Goal: Task Accomplishment & Management: Use online tool/utility

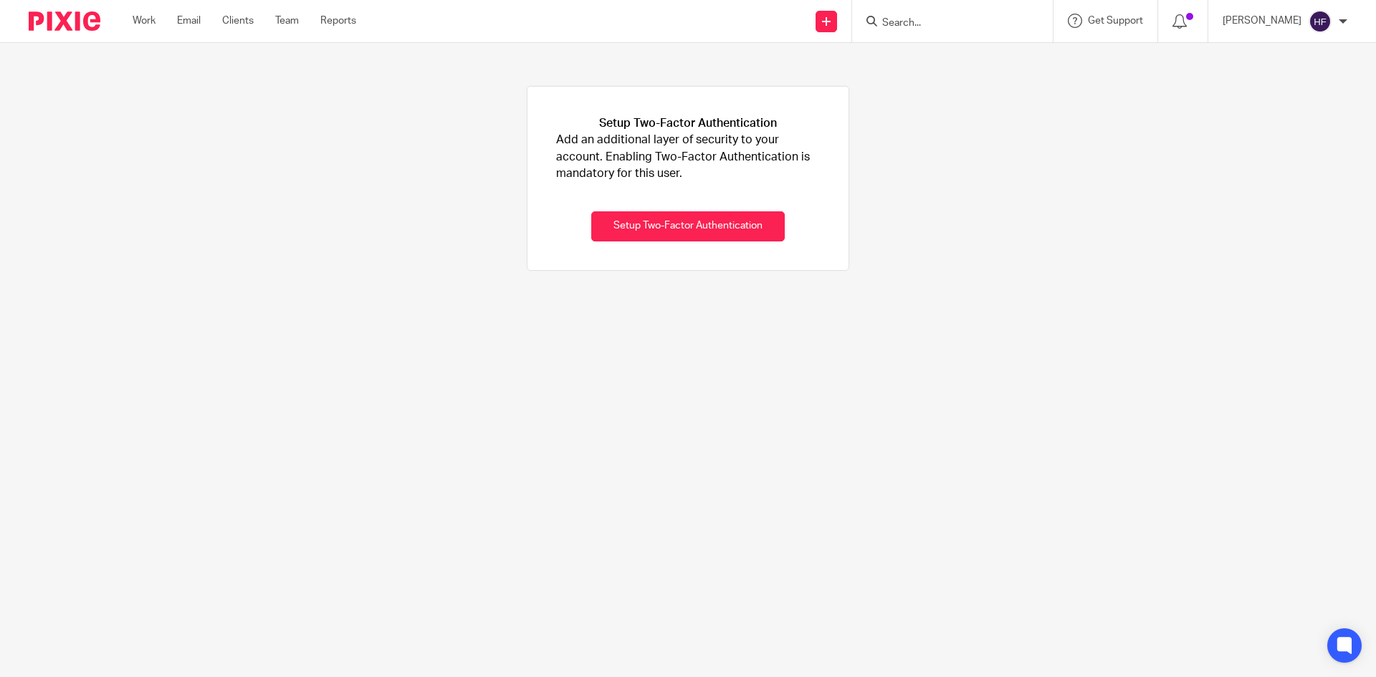
click at [912, 10] on div at bounding box center [952, 21] width 201 height 42
click at [920, 22] on input "Search" at bounding box center [945, 23] width 129 height 13
type input "e"
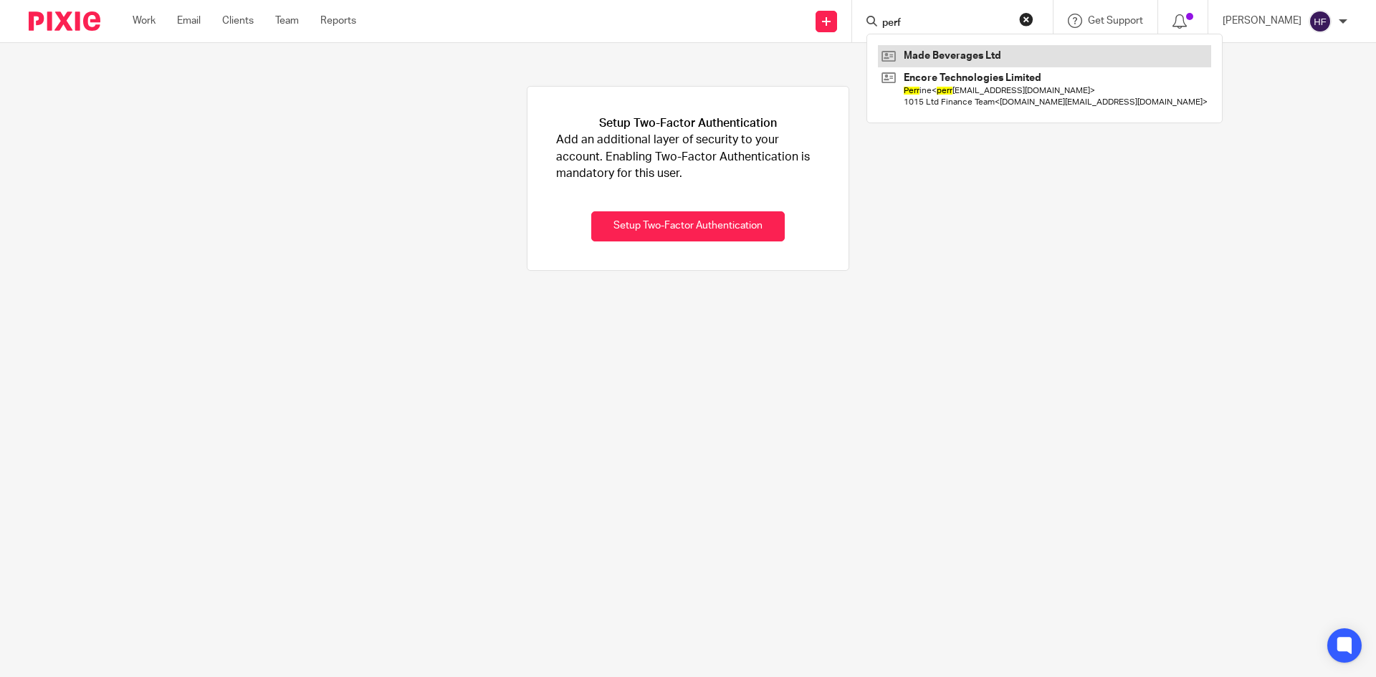
type input "perf"
click at [1002, 47] on link at bounding box center [1044, 55] width 333 height 21
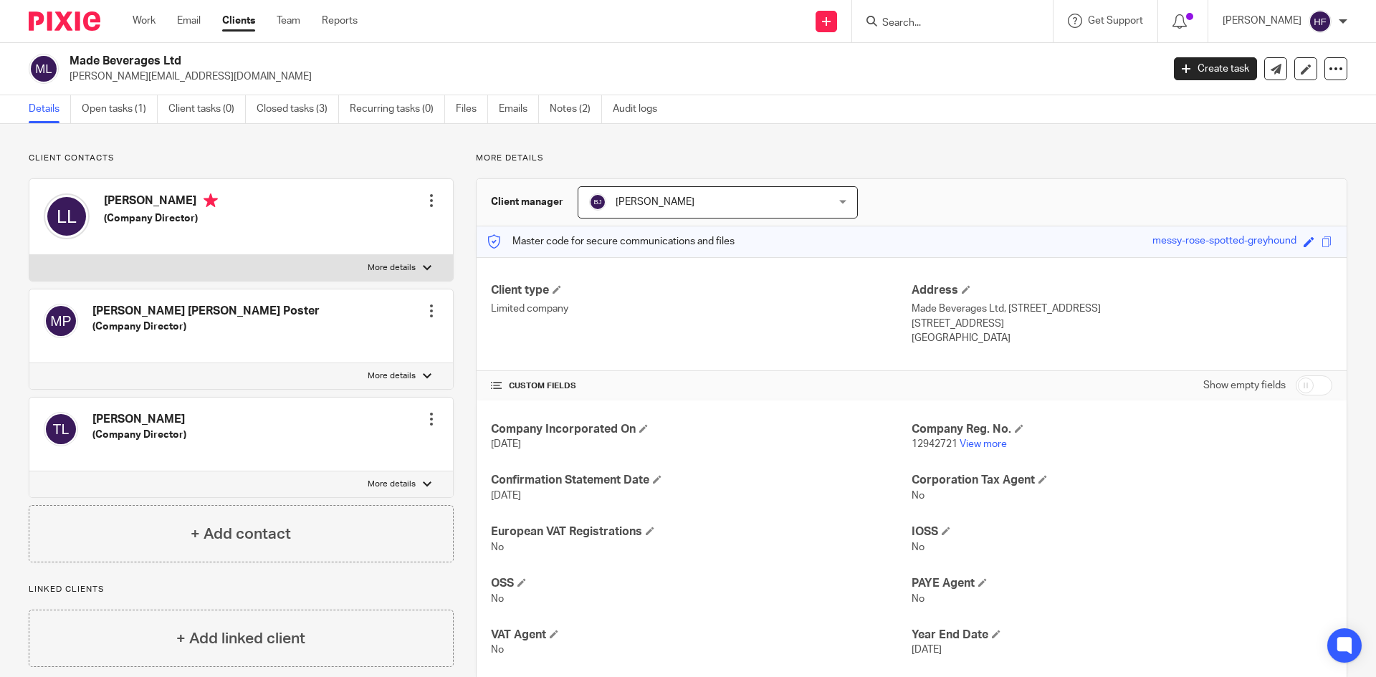
click at [104, 120] on link "Open tasks (1)" at bounding box center [120, 109] width 76 height 28
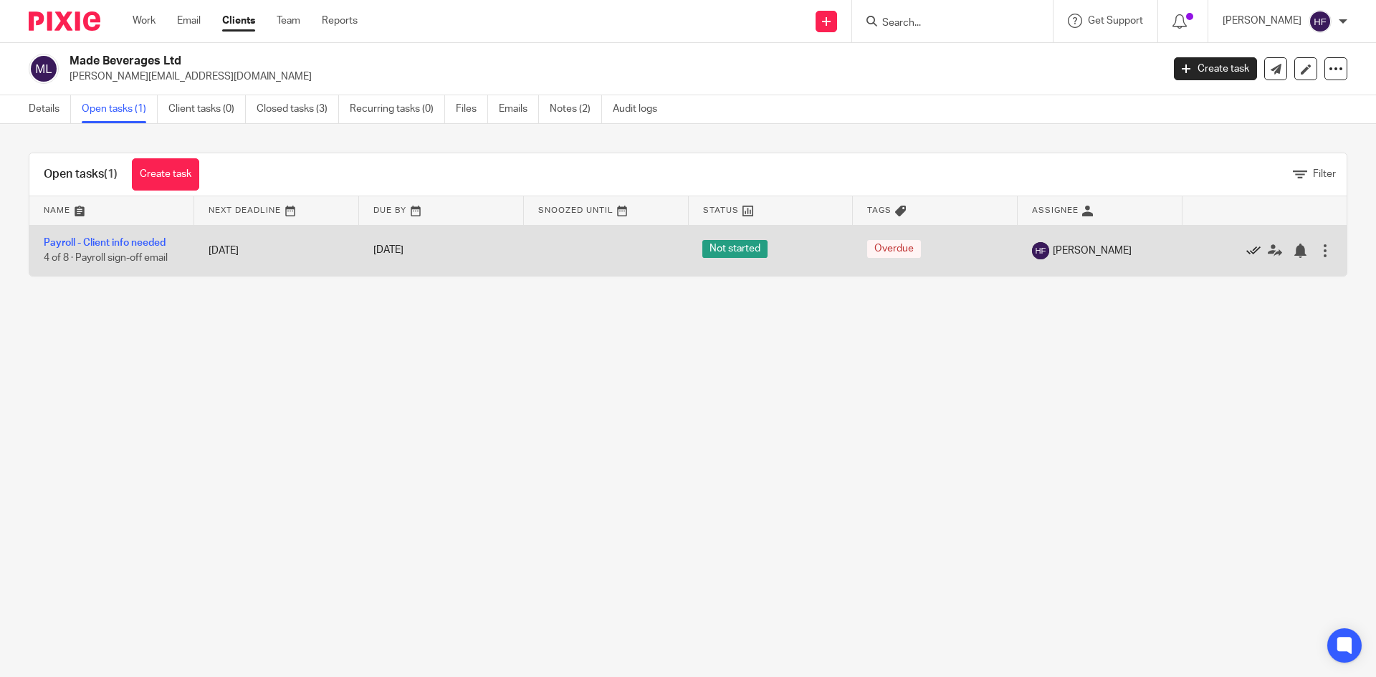
click at [1246, 244] on icon at bounding box center [1253, 251] width 14 height 14
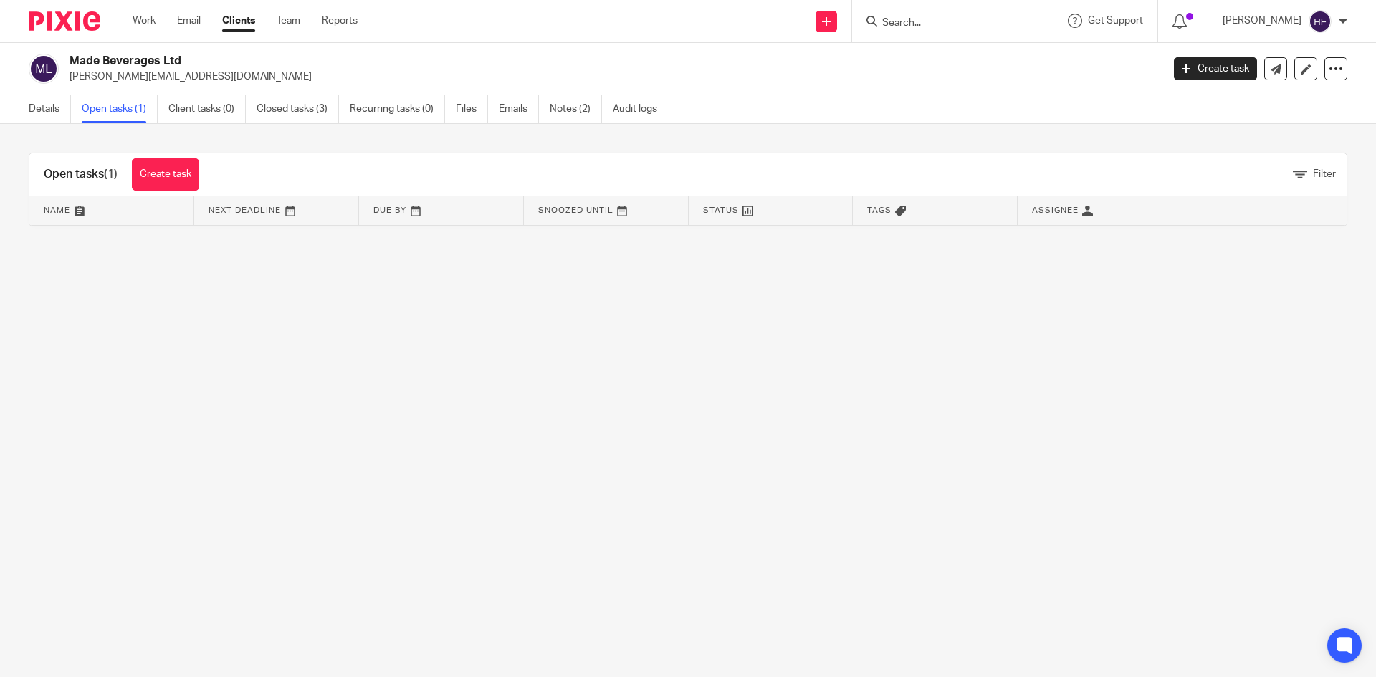
click at [154, 157] on div "Open tasks (1) Create task" at bounding box center [121, 174] width 184 height 42
click at [168, 166] on link "Create task" at bounding box center [165, 174] width 67 height 32
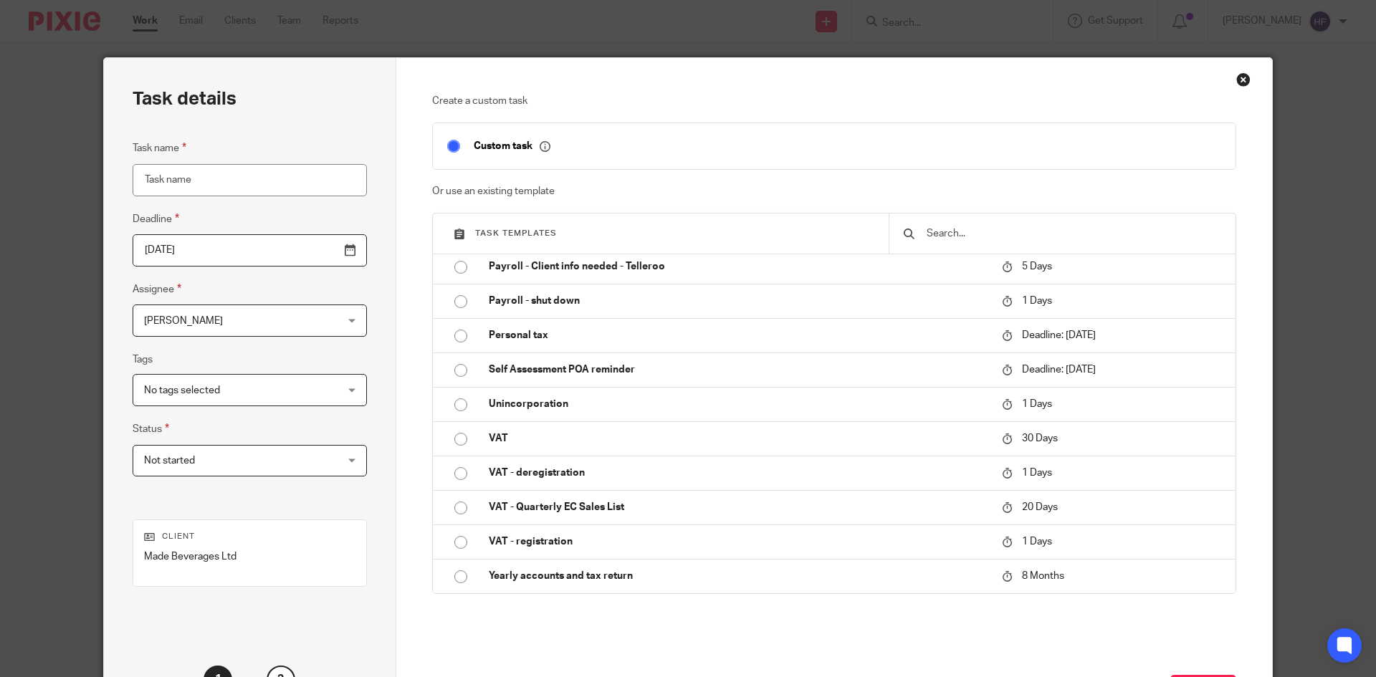
scroll to position [346, 0]
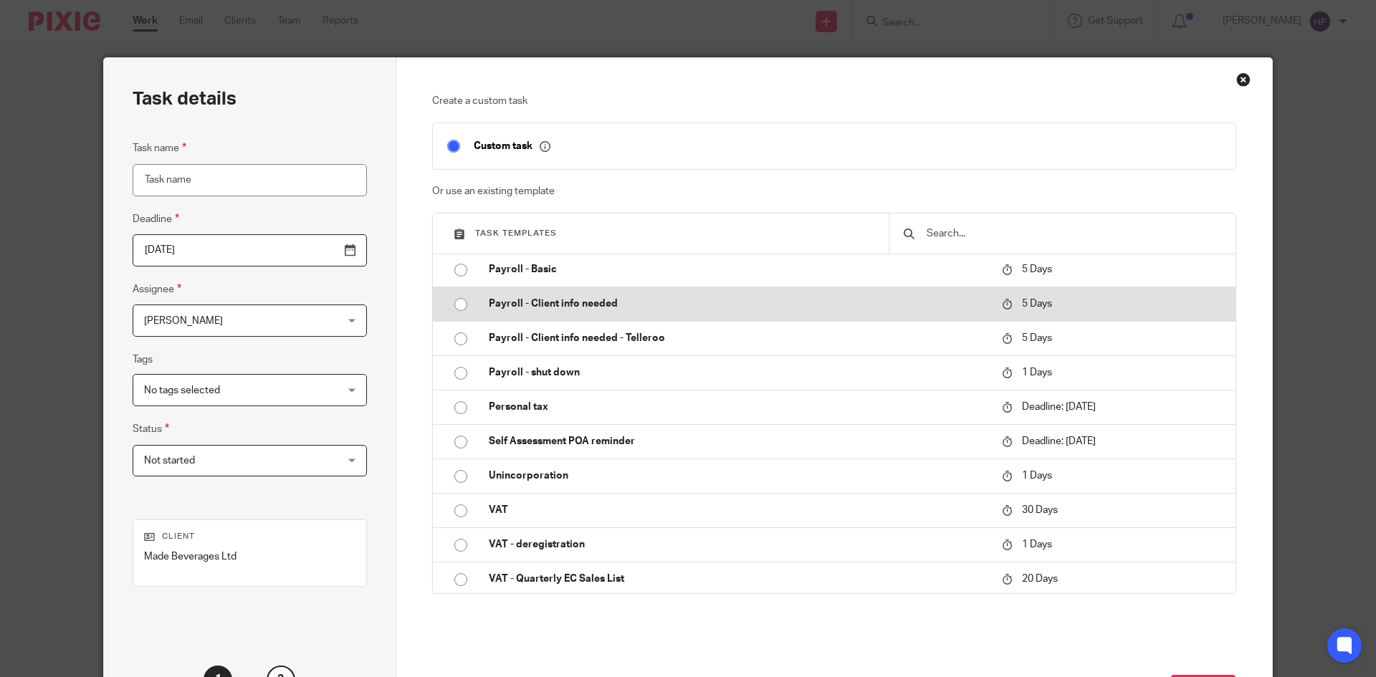
click at [603, 305] on p "Payroll - Client info needed" at bounding box center [738, 304] width 499 height 14
type input "2025-09-01"
type input "Payroll - Client info needed"
checkbox input "false"
radio input "true"
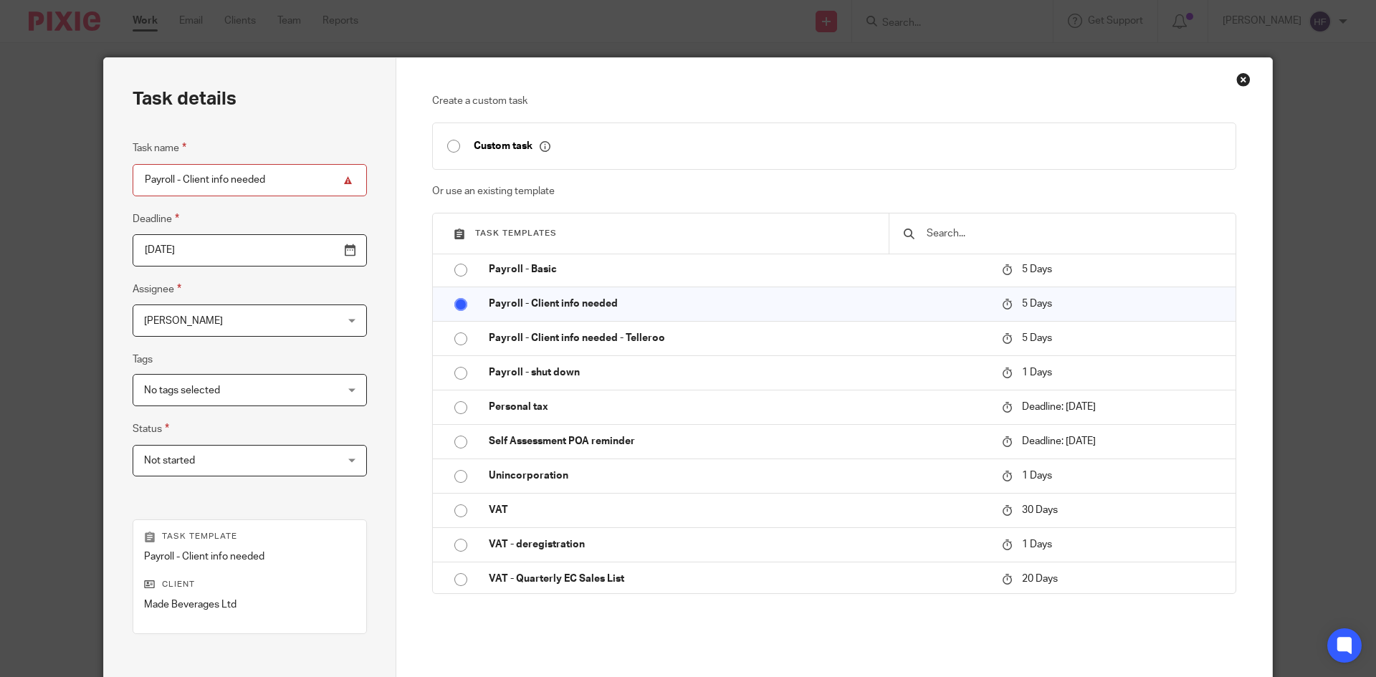
scroll to position [170, 0]
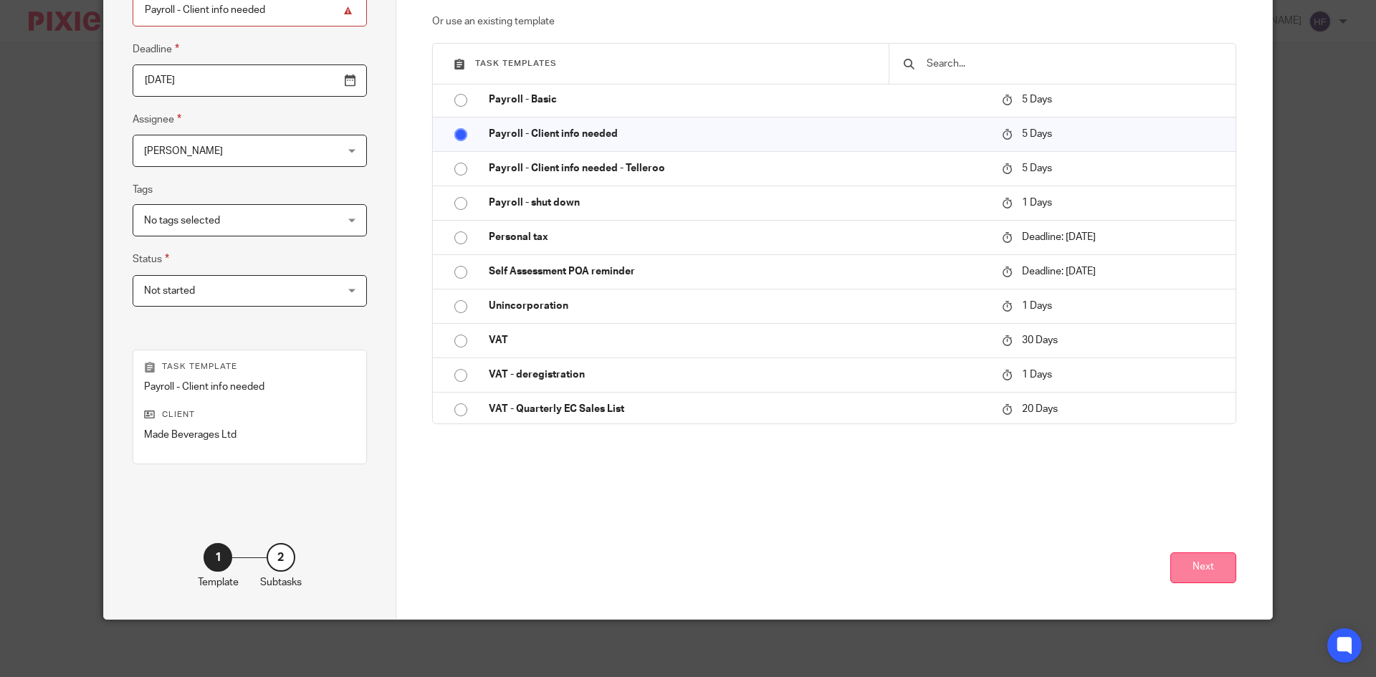
click at [1181, 558] on button "Next" at bounding box center [1203, 567] width 66 height 31
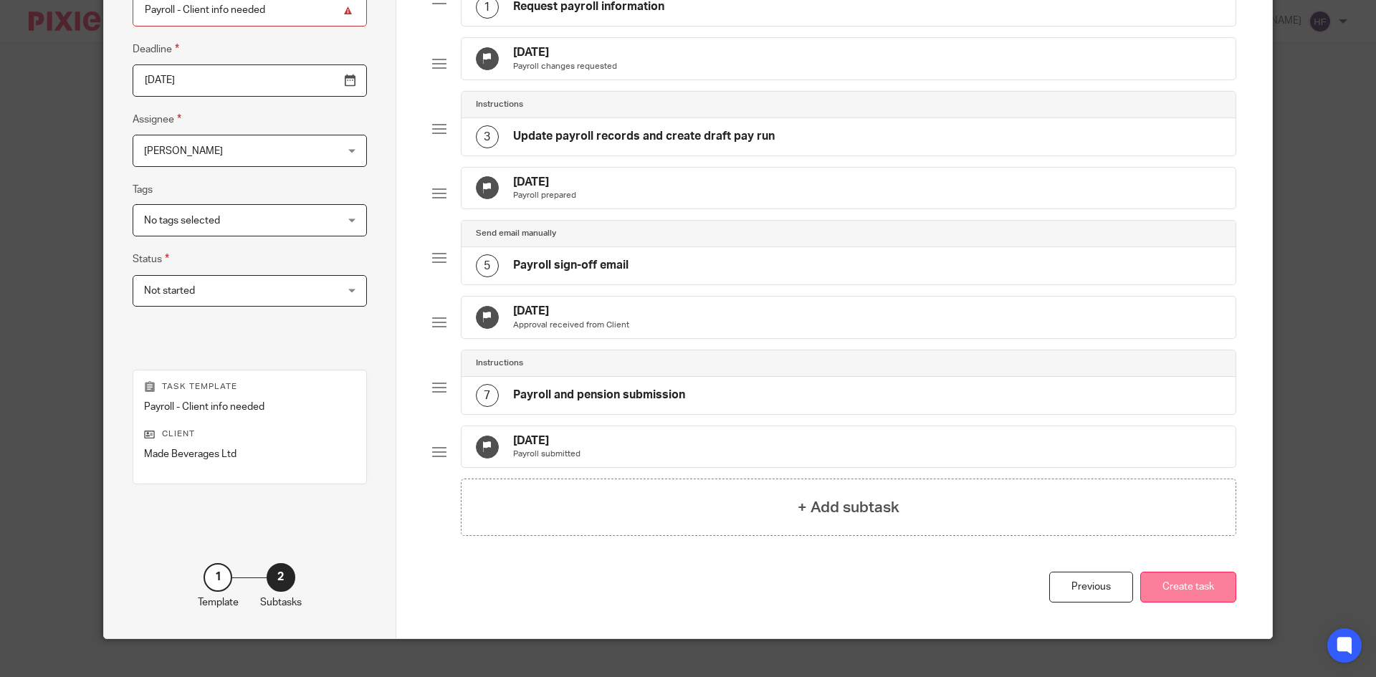
click at [1152, 603] on button "Create task" at bounding box center [1188, 587] width 96 height 31
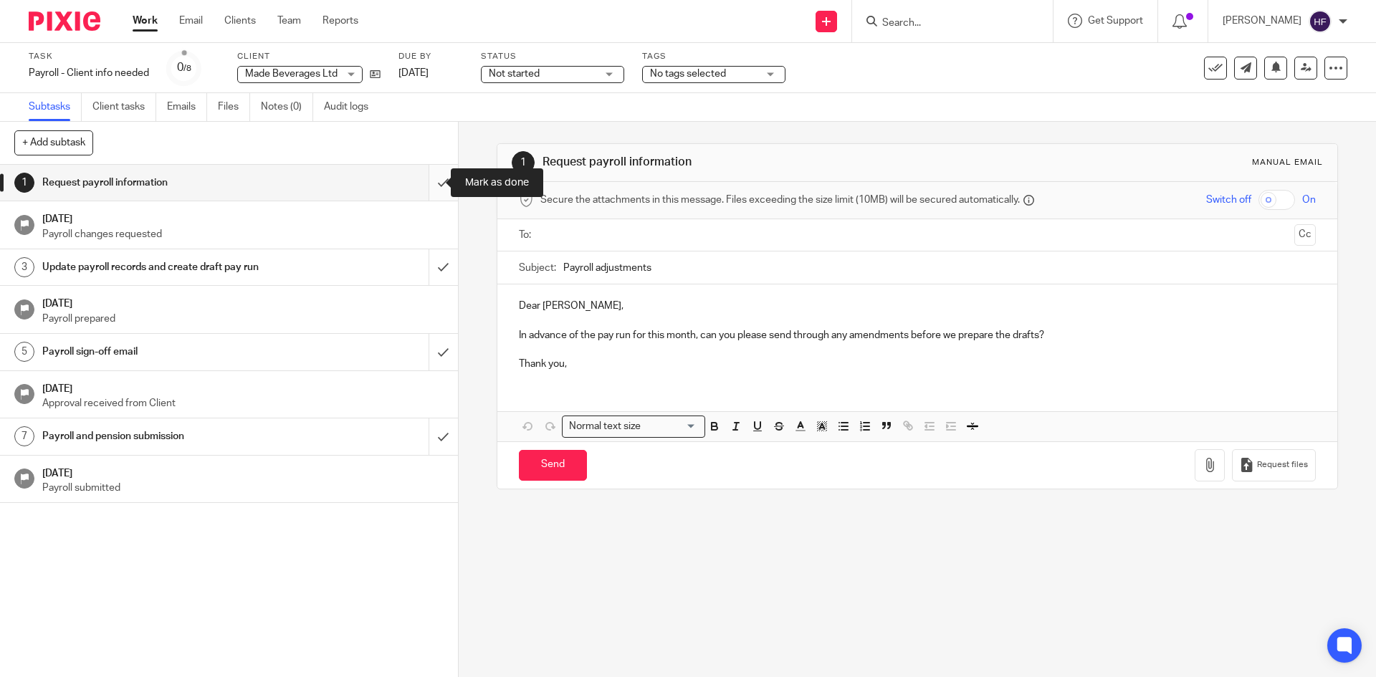
click at [427, 176] on input "submit" at bounding box center [229, 183] width 458 height 36
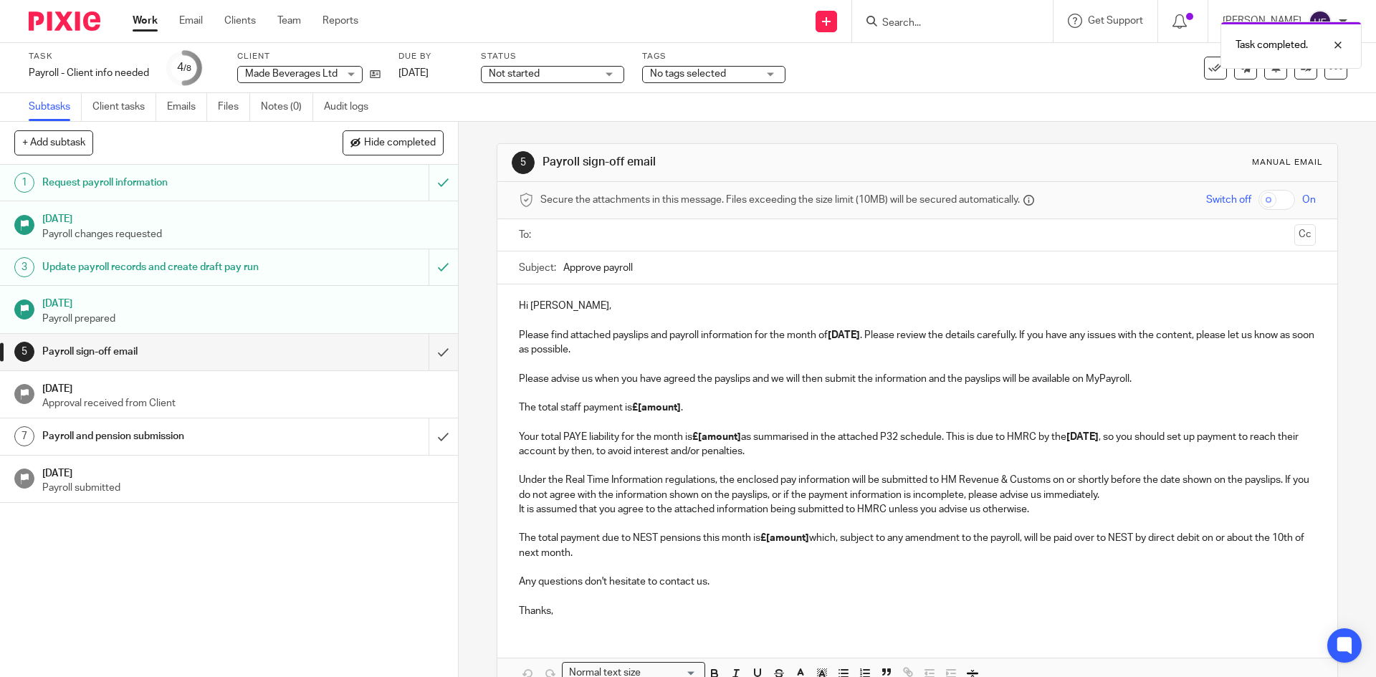
click at [651, 270] on input "Approve payroll" at bounding box center [939, 267] width 752 height 32
drag, startPoint x: 552, startPoint y: 305, endPoint x: 528, endPoint y: 305, distance: 24.4
click at [528, 305] on p "Hi [PERSON_NAME], Please find attached payslips and payroll information for the…" at bounding box center [917, 328] width 796 height 58
drag, startPoint x: 1179, startPoint y: 386, endPoint x: 1033, endPoint y: 385, distance: 146.2
click at [1033, 385] on p "Please advise us when you have agreed the payslips and we will then submit the …" at bounding box center [917, 415] width 796 height 87
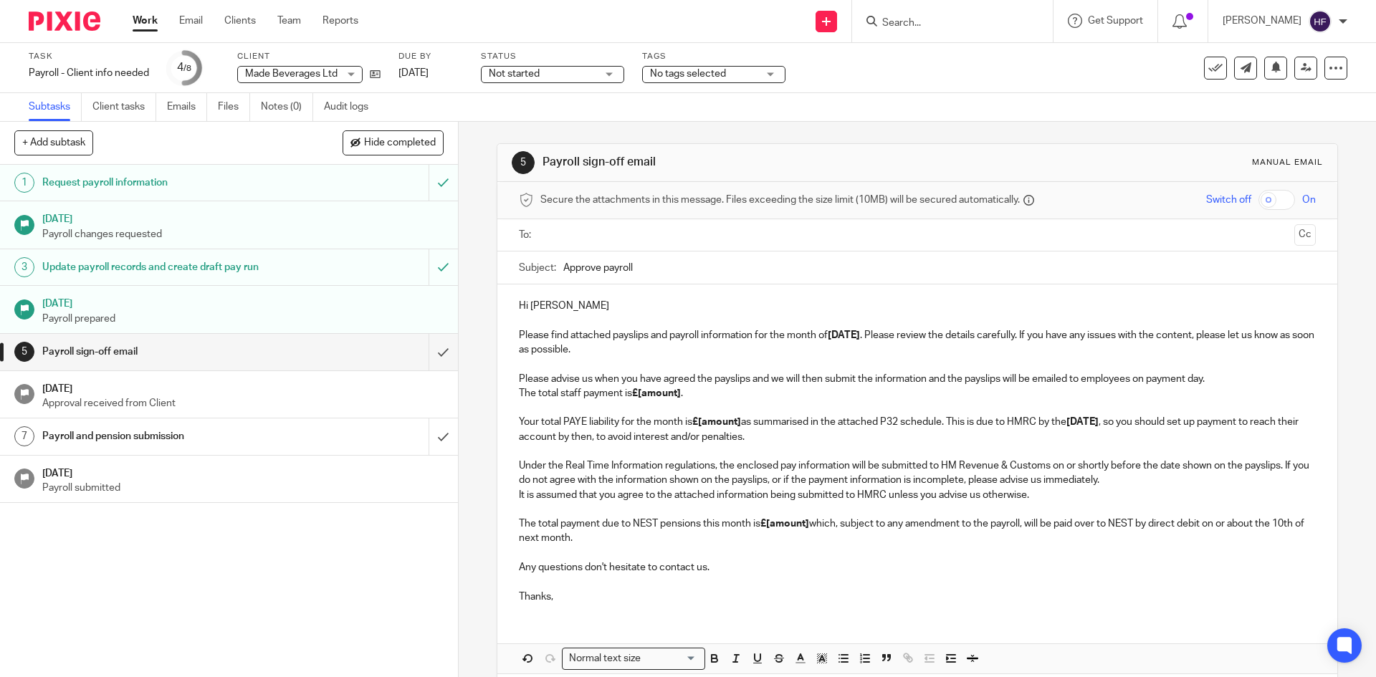
click at [671, 345] on p "Hi [PERSON_NAME] Please find attached payslips and payroll information for the …" at bounding box center [917, 328] width 796 height 58
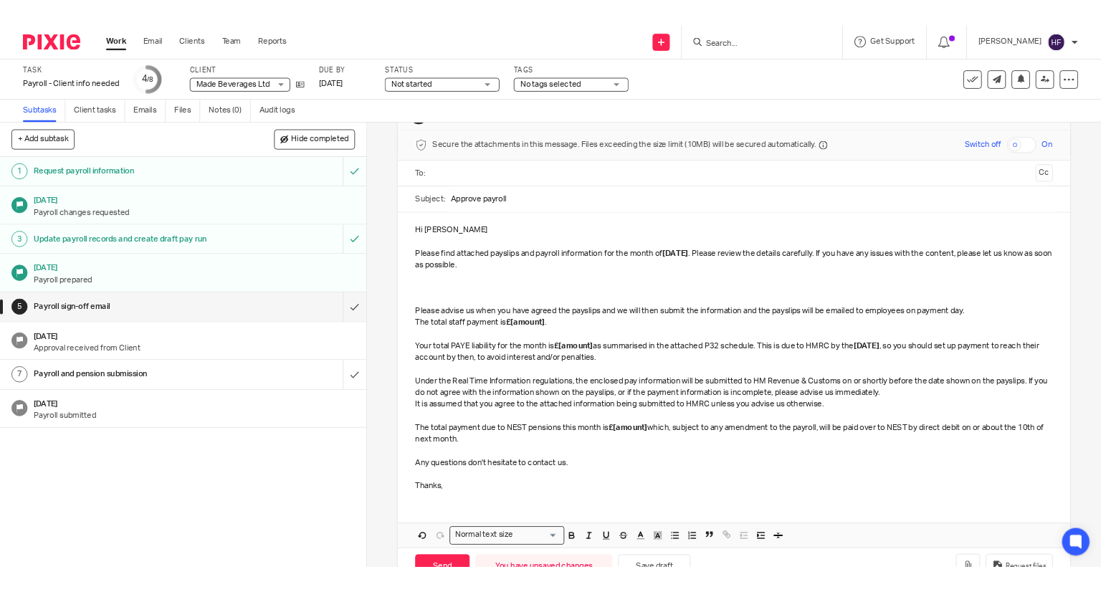
scroll to position [95, 0]
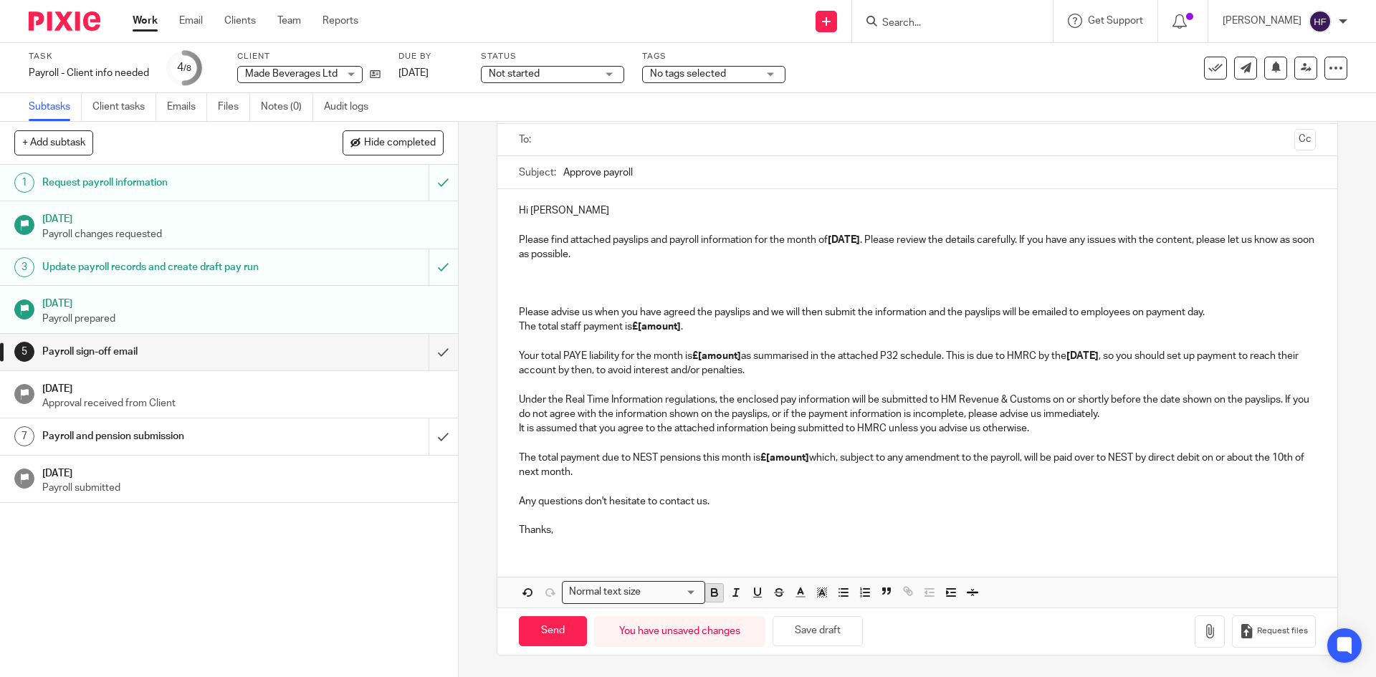
click at [711, 588] on icon "button" at bounding box center [714, 592] width 13 height 13
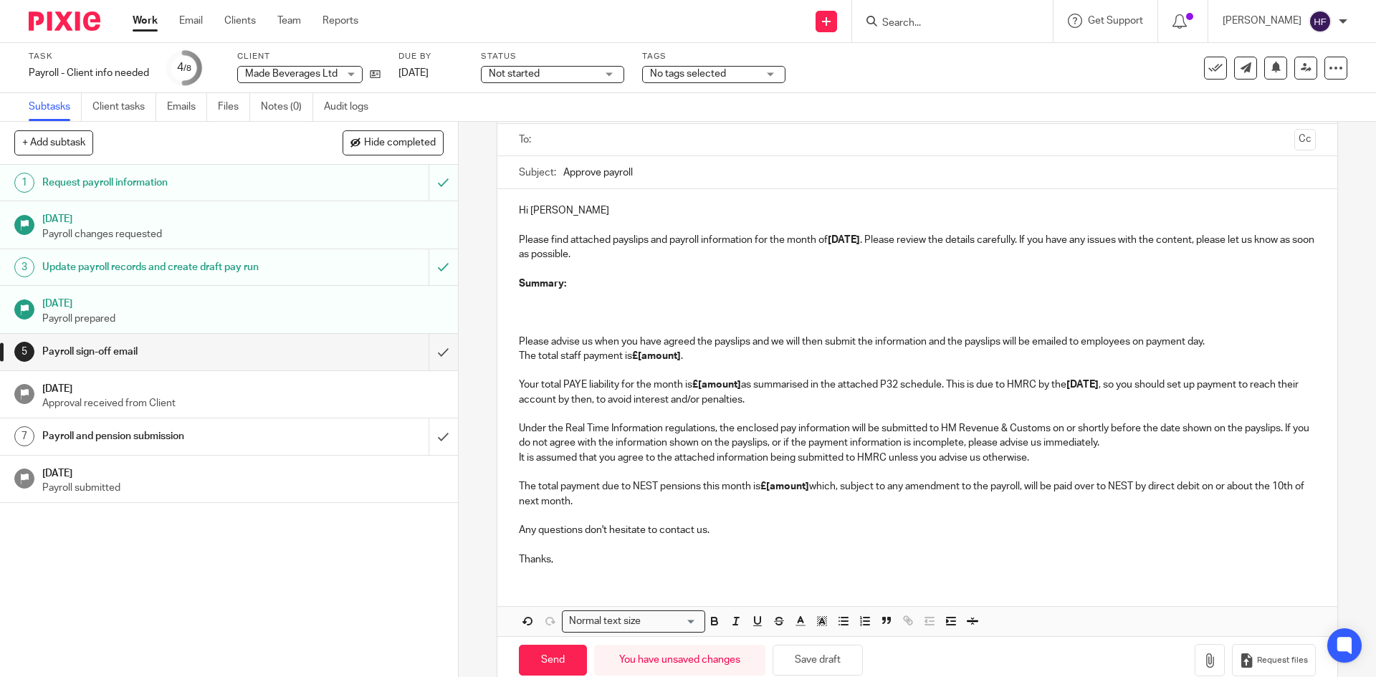
click at [546, 293] on p at bounding box center [917, 298] width 796 height 14
drag, startPoint x: 575, startPoint y: 288, endPoint x: 581, endPoint y: 292, distance: 7.4
click at [575, 288] on p "Summary:" at bounding box center [917, 284] width 796 height 14
click at [583, 294] on p at bounding box center [930, 298] width 767 height 14
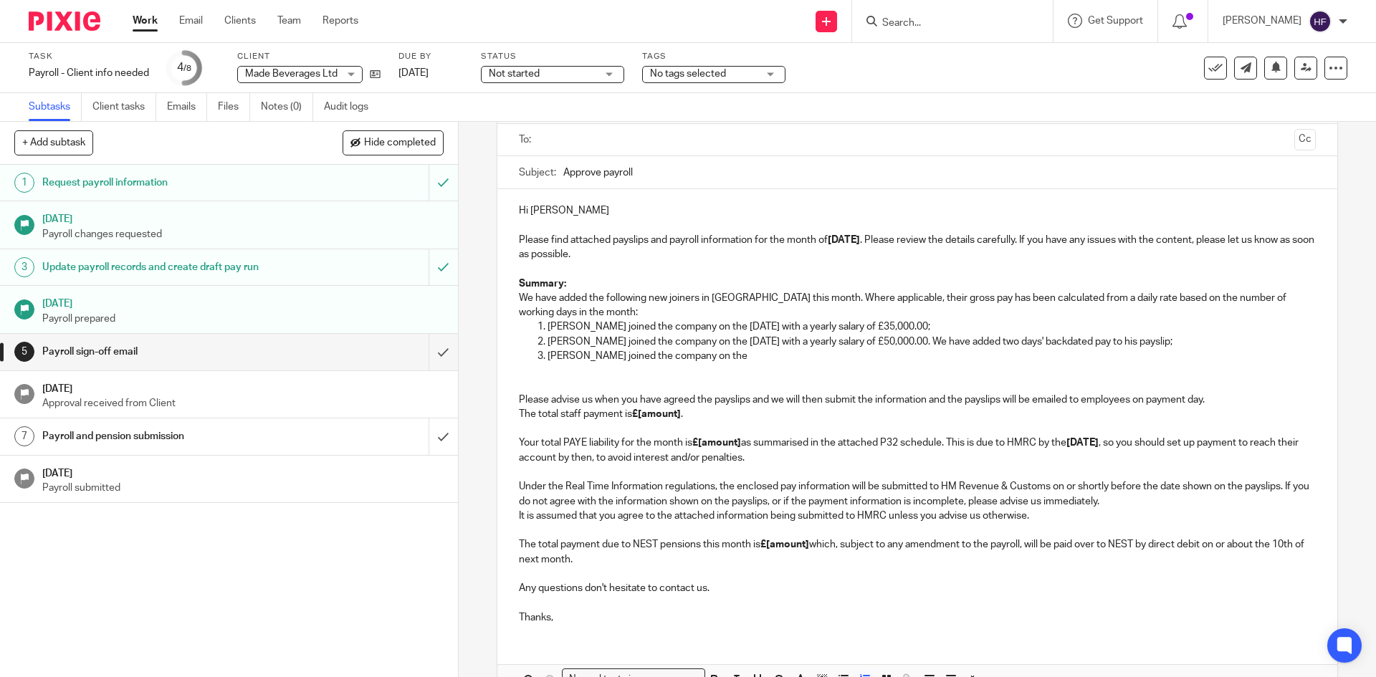
click at [570, 360] on p "[PERSON_NAME] joined the company on the" at bounding box center [930, 356] width 767 height 14
click at [572, 341] on p "[PERSON_NAME] joined the company on the [DATE] with a yearly salary of £50,000.…" at bounding box center [930, 342] width 767 height 14
click at [844, 355] on p "[PERSON_NAME] [PERSON_NAME] joined the company on the" at bounding box center [930, 356] width 767 height 14
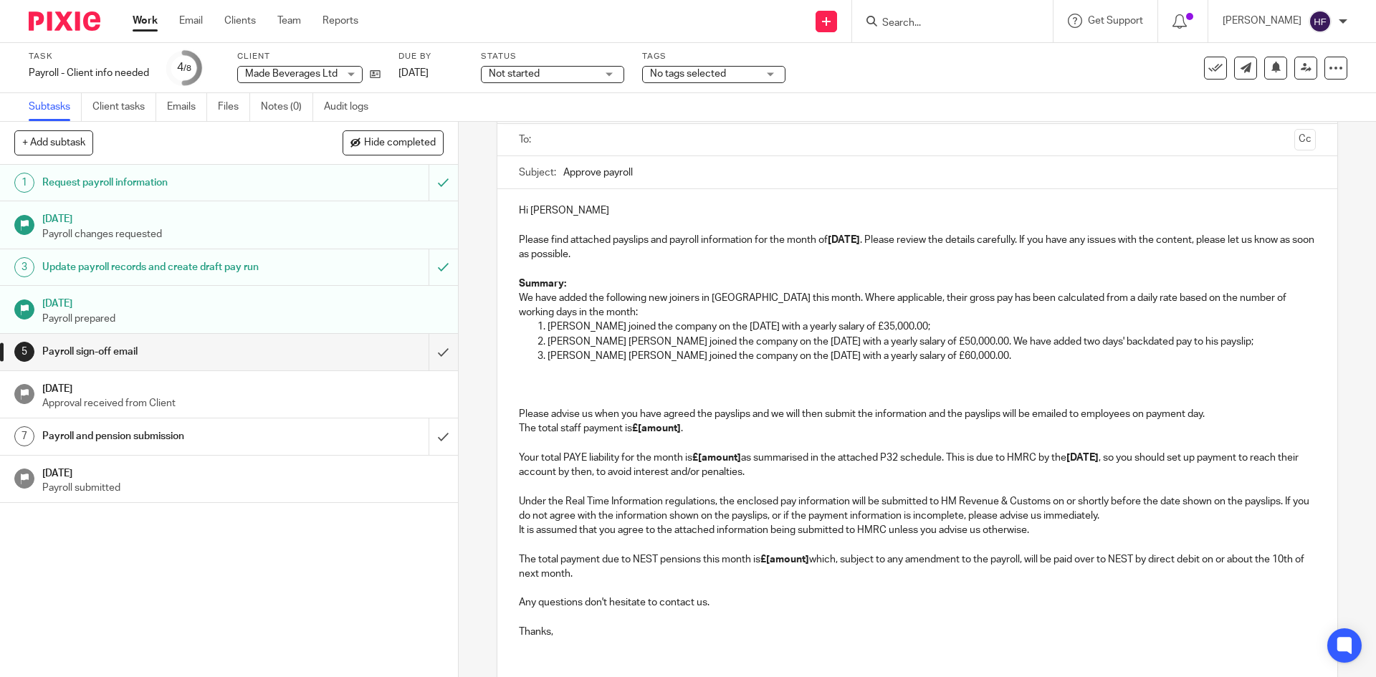
click at [519, 371] on p at bounding box center [917, 370] width 796 height 14
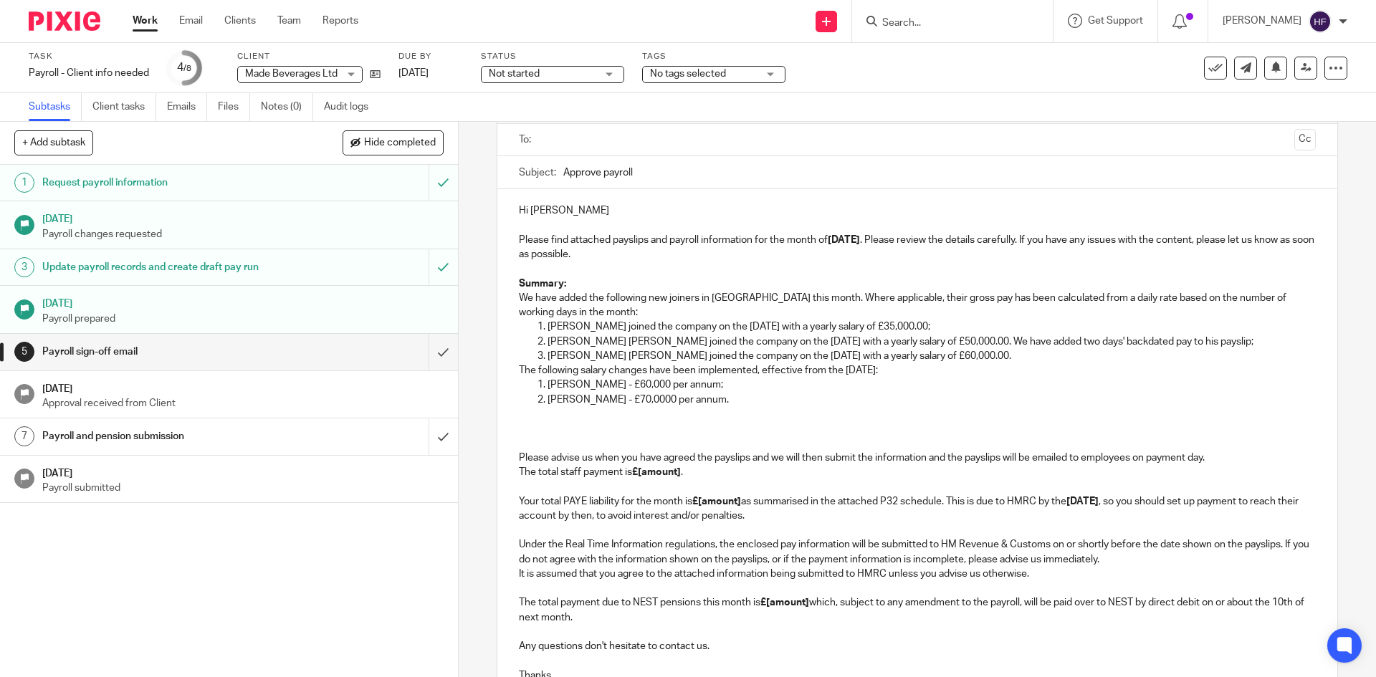
drag, startPoint x: 557, startPoint y: 416, endPoint x: 581, endPoint y: 400, distance: 28.4
click at [557, 416] on p at bounding box center [917, 414] width 796 height 14
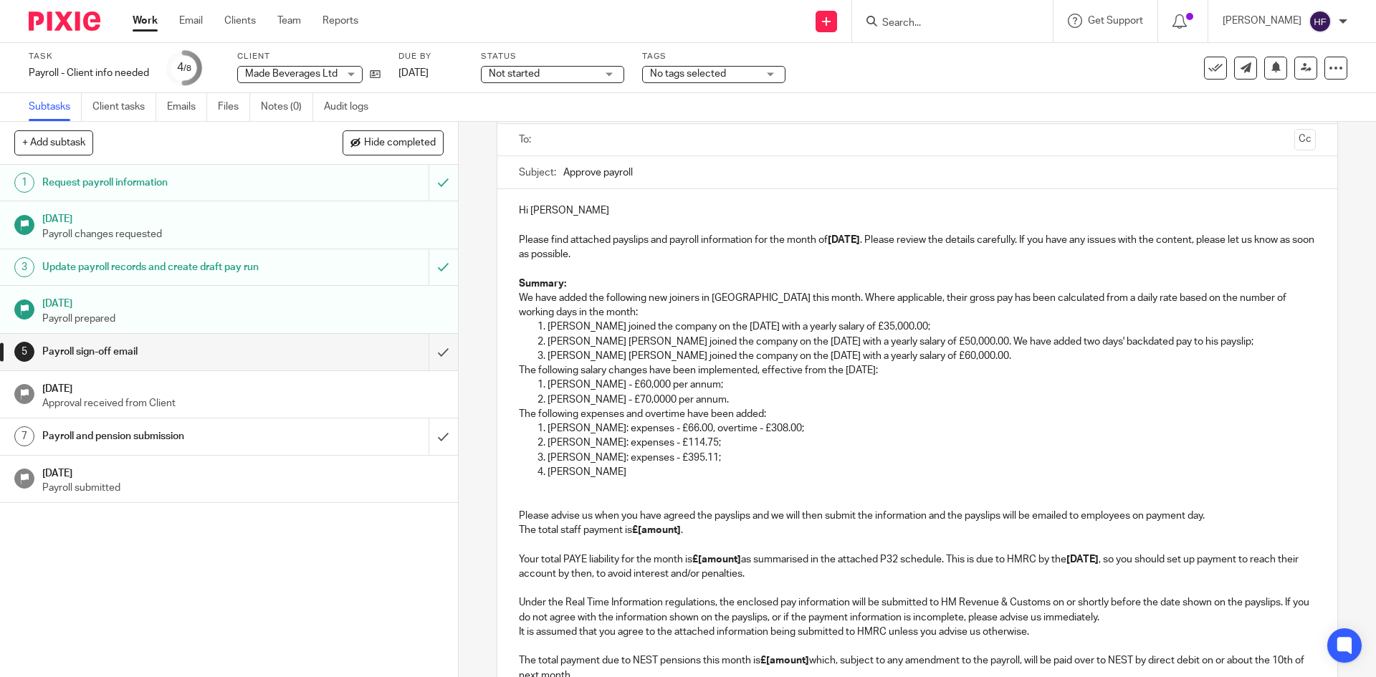
click at [613, 469] on p "[PERSON_NAME]" at bounding box center [930, 472] width 767 height 14
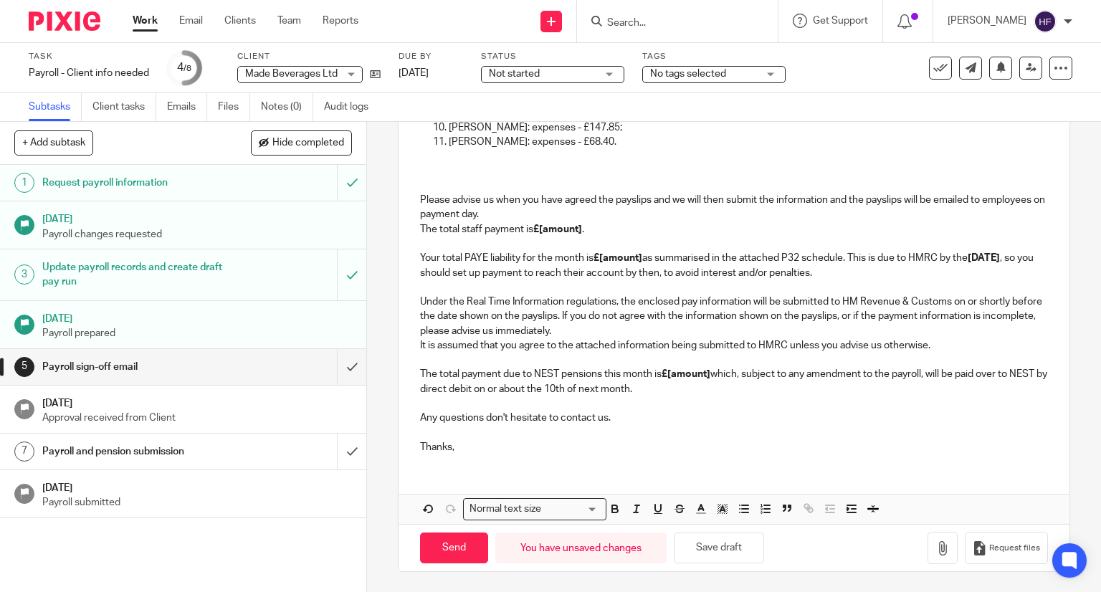
scroll to position [398, 0]
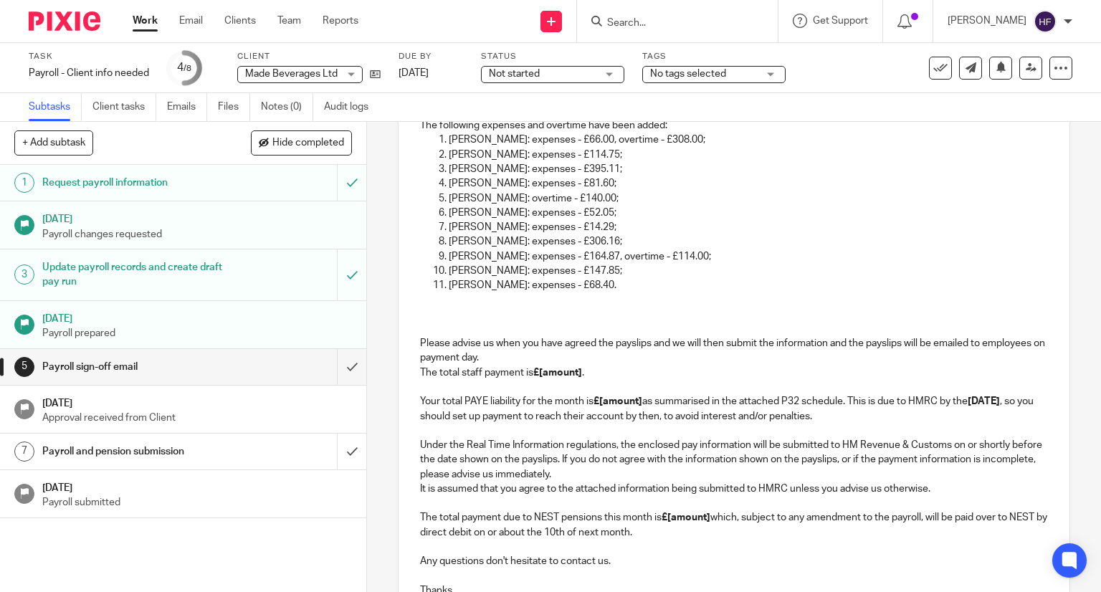
click at [431, 307] on p at bounding box center [734, 314] width 628 height 14
click at [428, 295] on p at bounding box center [734, 299] width 628 height 14
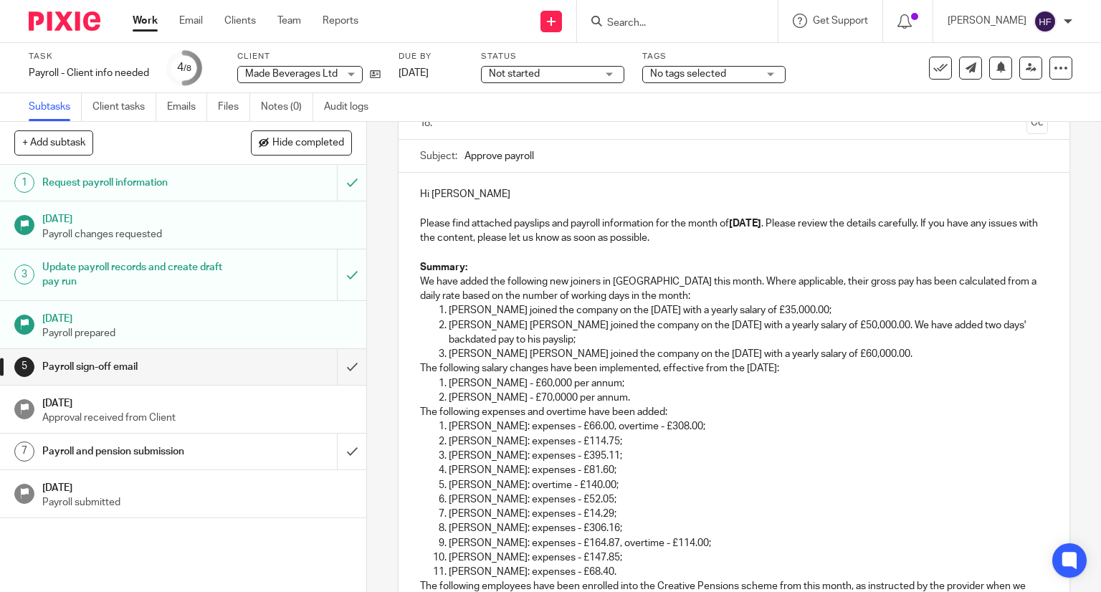
scroll to position [470, 0]
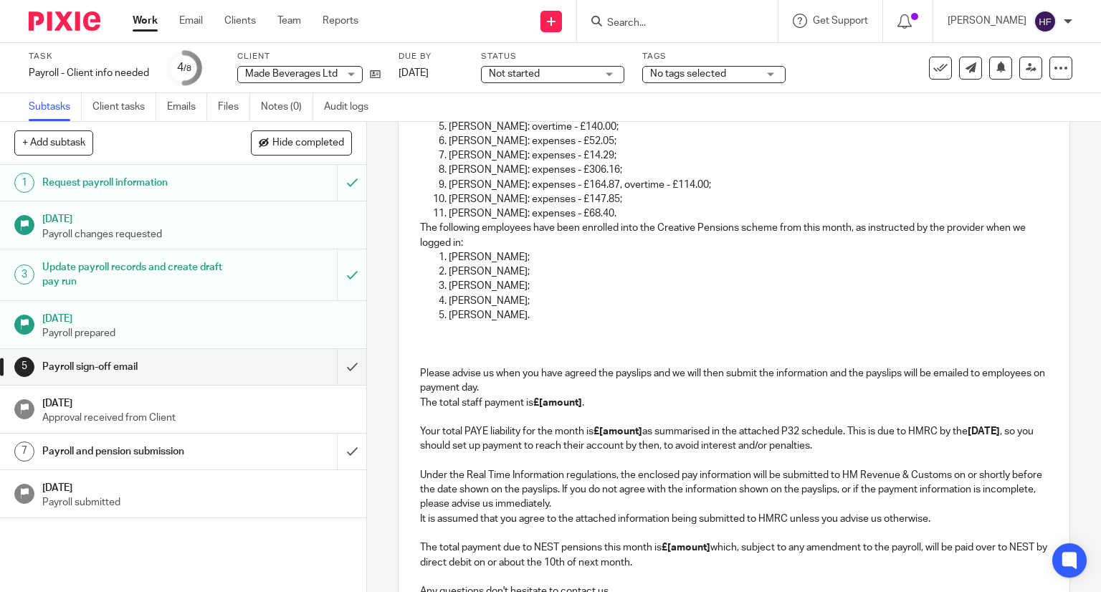
click at [426, 360] on p at bounding box center [734, 359] width 628 height 14
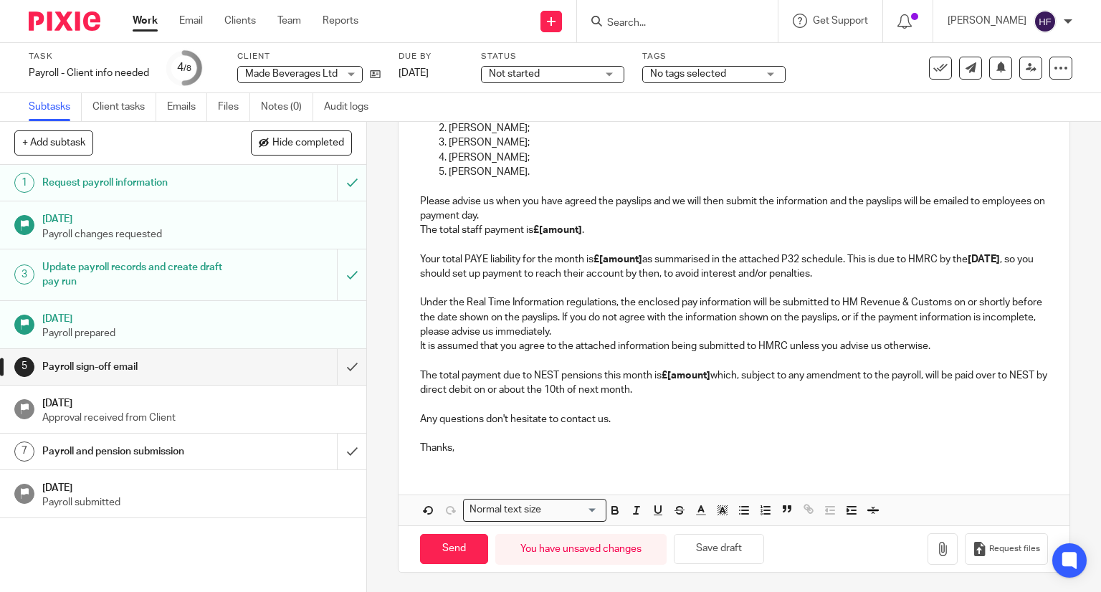
scroll to position [542, 0]
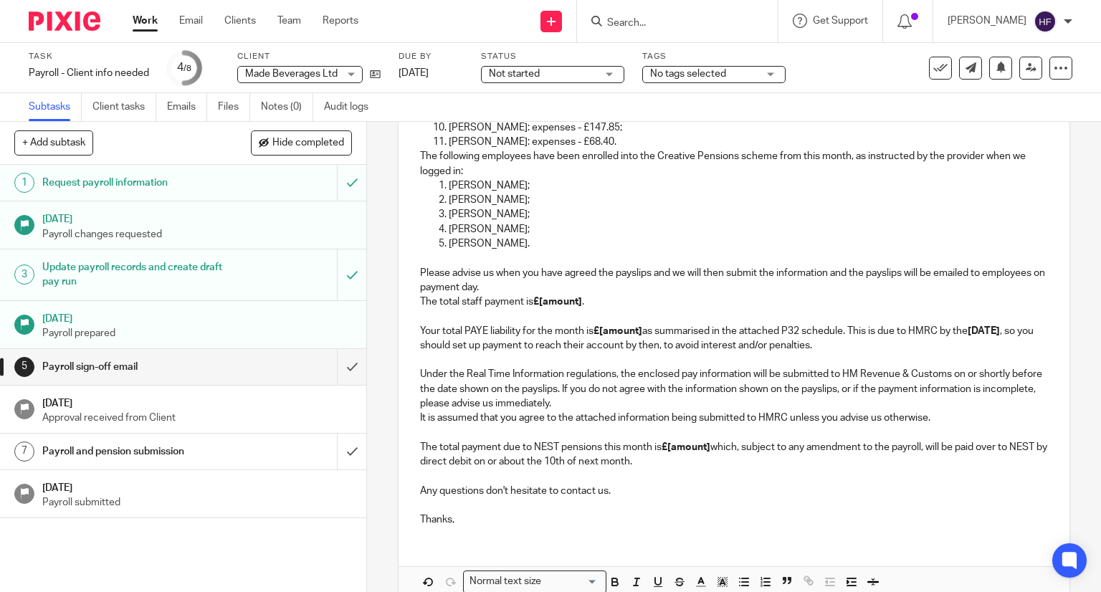
click at [571, 289] on p "Please advise us when you have agreed the payslips and we will then submit the …" at bounding box center [734, 309] width 628 height 87
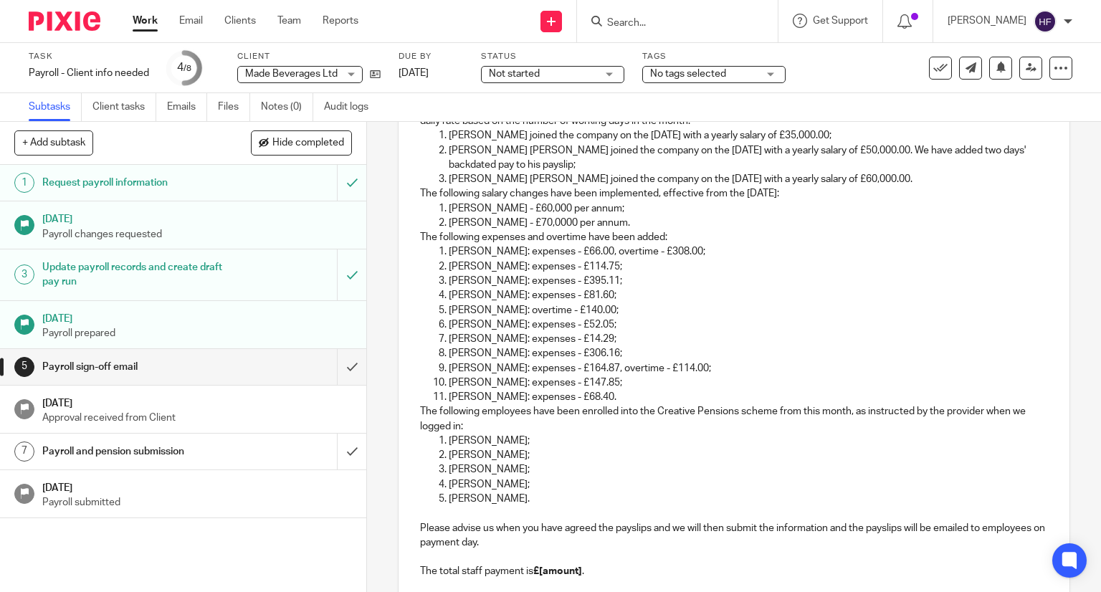
scroll to position [573, 0]
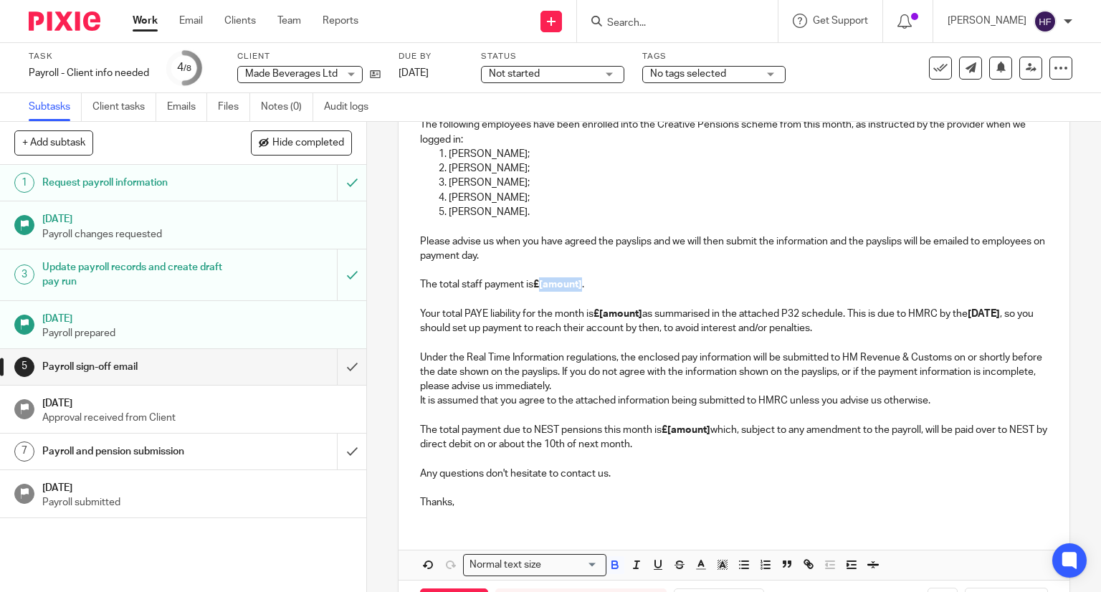
drag, startPoint x: 535, startPoint y: 286, endPoint x: 580, endPoint y: 287, distance: 45.1
click at [580, 287] on p "The total staff payment is £[amount] . Your total PAYE liability for the month …" at bounding box center [734, 299] width 628 height 72
click at [613, 269] on p "The total staff payment is £[amount] . Your total PAYE liability for the month …" at bounding box center [734, 299] width 628 height 72
drag, startPoint x: 537, startPoint y: 286, endPoint x: 580, endPoint y: 284, distance: 42.3
click at [580, 284] on p "The total staff payment is £[amount] . Your total PAYE liability for the month …" at bounding box center [734, 299] width 628 height 72
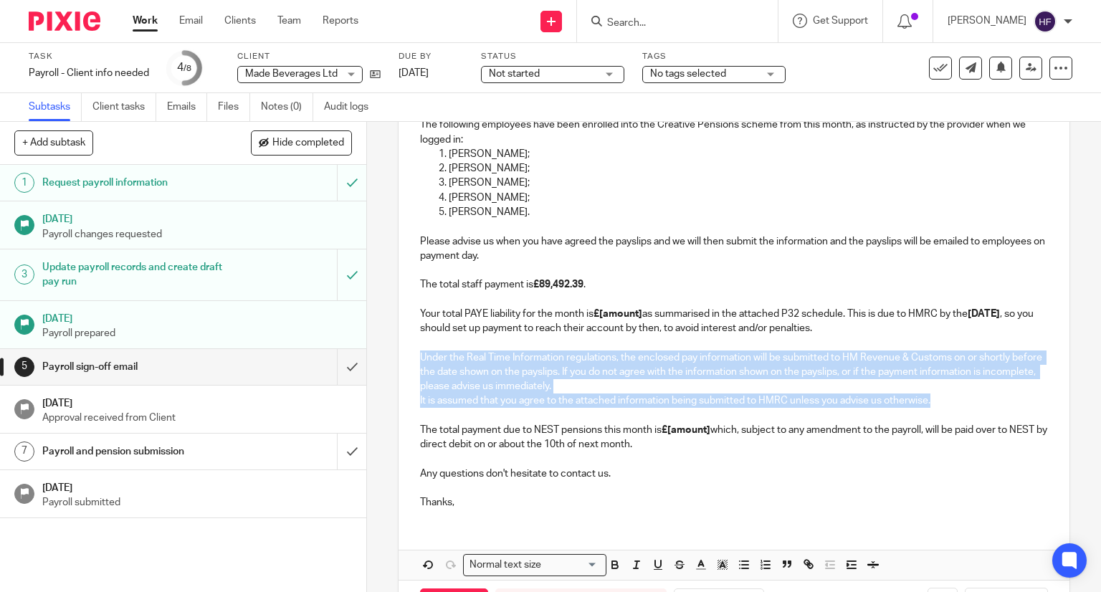
drag, startPoint x: 963, startPoint y: 402, endPoint x: 416, endPoint y: 356, distance: 549.3
click at [416, 356] on div "Hi [PERSON_NAME] Please find attached payslips and payroll information for the …" at bounding box center [733, 115] width 671 height 809
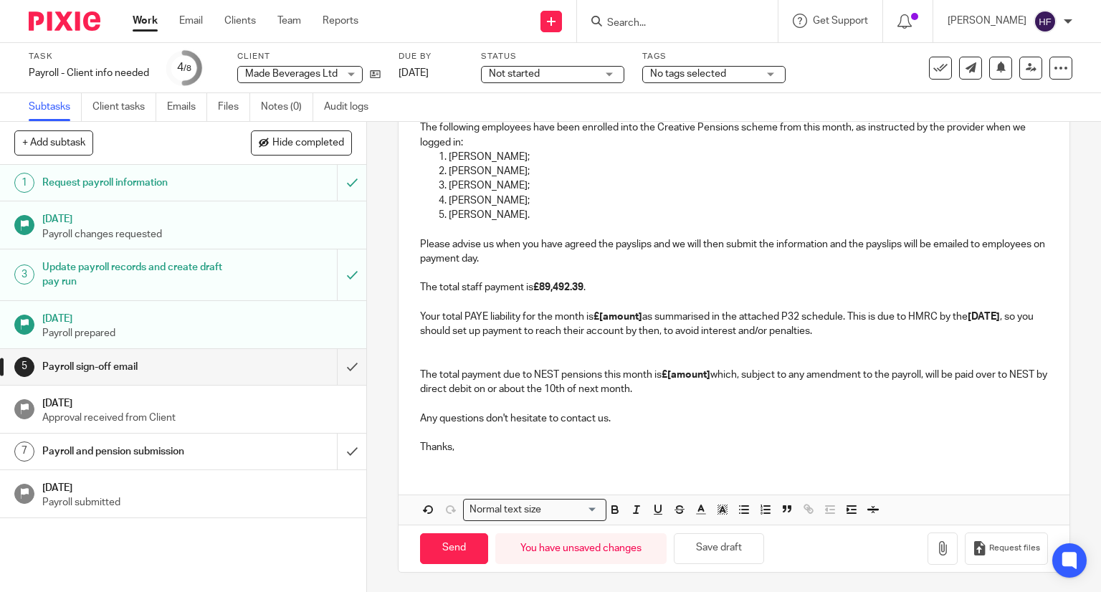
scroll to position [556, 0]
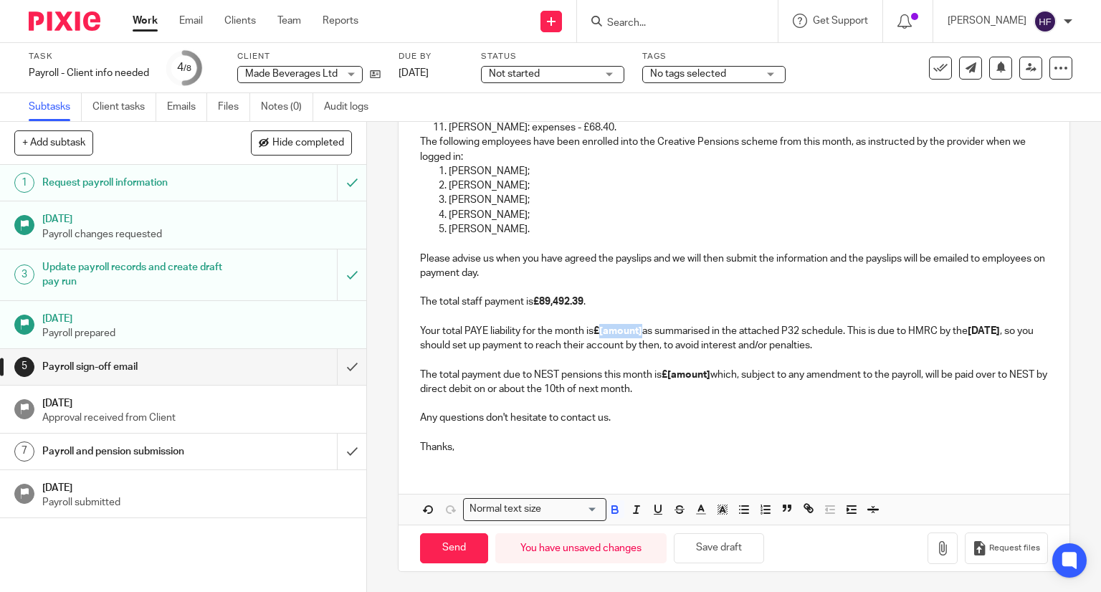
drag, startPoint x: 595, startPoint y: 329, endPoint x: 639, endPoint y: 332, distance: 44.6
click at [639, 332] on strong "£[amount]" at bounding box center [617, 331] width 49 height 10
click at [551, 376] on p "The total staff payment is £89,492.39 . Your total PAYE liability for the month…" at bounding box center [734, 338] width 628 height 116
drag, startPoint x: 555, startPoint y: 377, endPoint x: 531, endPoint y: 376, distance: 24.4
click at [531, 376] on p "The total staff payment is £89,492.39 . Your total PAYE liability for the month…" at bounding box center [734, 338] width 628 height 116
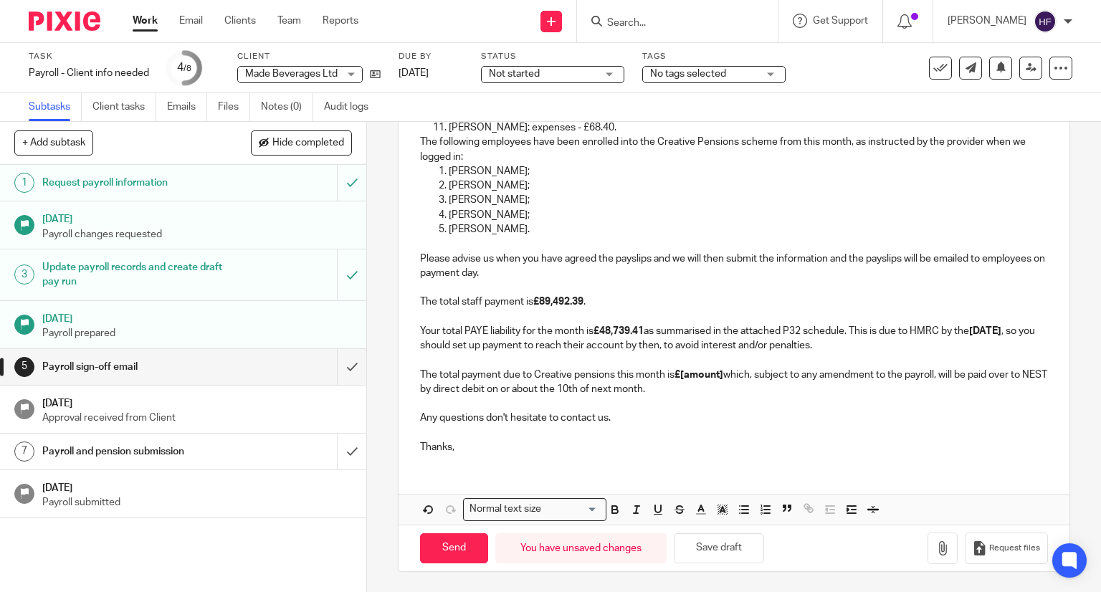
click at [575, 375] on p "The total staff payment is £89,492.39 . Your total PAYE liability for the month…" at bounding box center [734, 338] width 628 height 116
drag, startPoint x: 533, startPoint y: 373, endPoint x: 608, endPoint y: 377, distance: 75.4
click at [608, 377] on p "The total staff payment is £89,492.39 . Your total PAYE liability for the month…" at bounding box center [734, 338] width 628 height 116
copy p "Creative Pensions"
drag, startPoint x: 416, startPoint y: 388, endPoint x: 437, endPoint y: 388, distance: 20.8
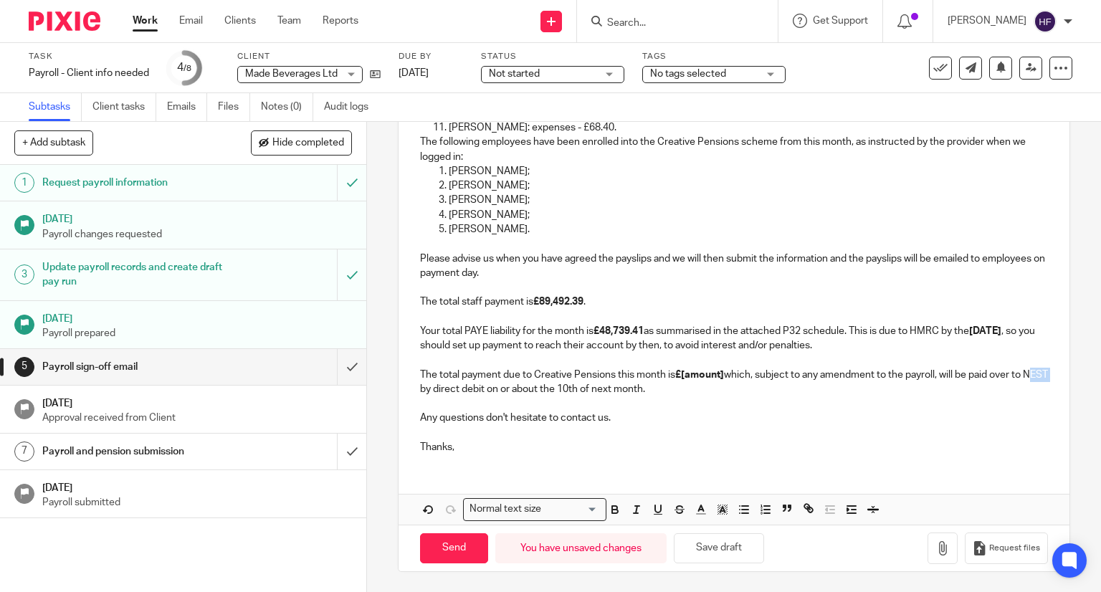
click at [437, 388] on p "The total staff payment is £89,492.39 . Your total PAYE liability for the month…" at bounding box center [734, 338] width 628 height 116
drag, startPoint x: 676, startPoint y: 372, endPoint x: 722, endPoint y: 375, distance: 45.9
click at [722, 375] on p "The total staff payment is £89,492.39 . Your total PAYE liability for the month…" at bounding box center [734, 338] width 628 height 116
click at [715, 544] on button "Save draft" at bounding box center [719, 548] width 90 height 31
click at [711, 544] on button "Save draft" at bounding box center [719, 548] width 90 height 31
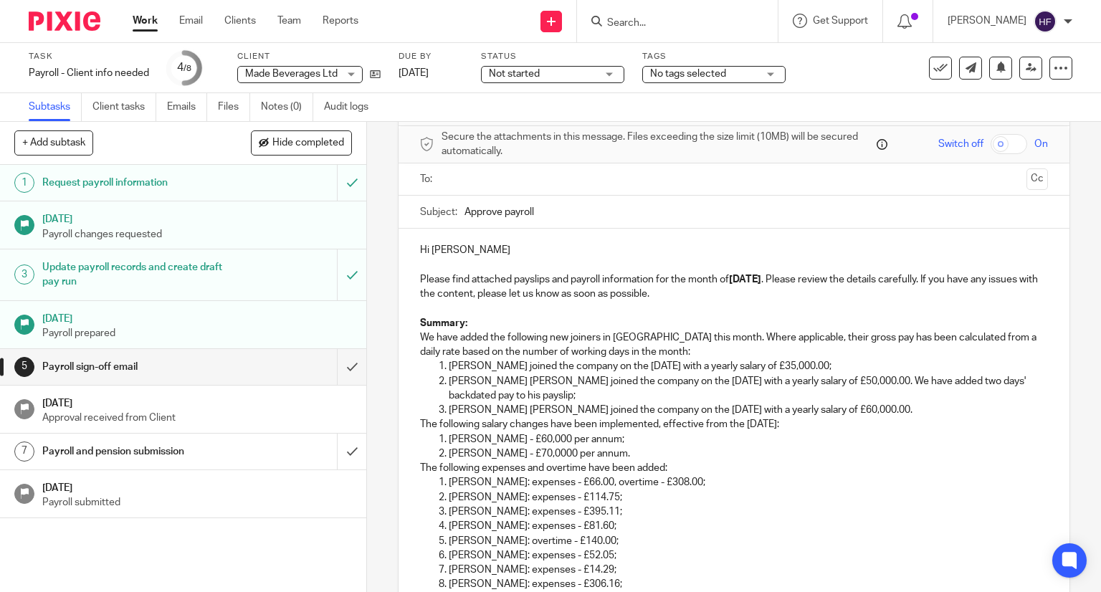
scroll to position [0, 0]
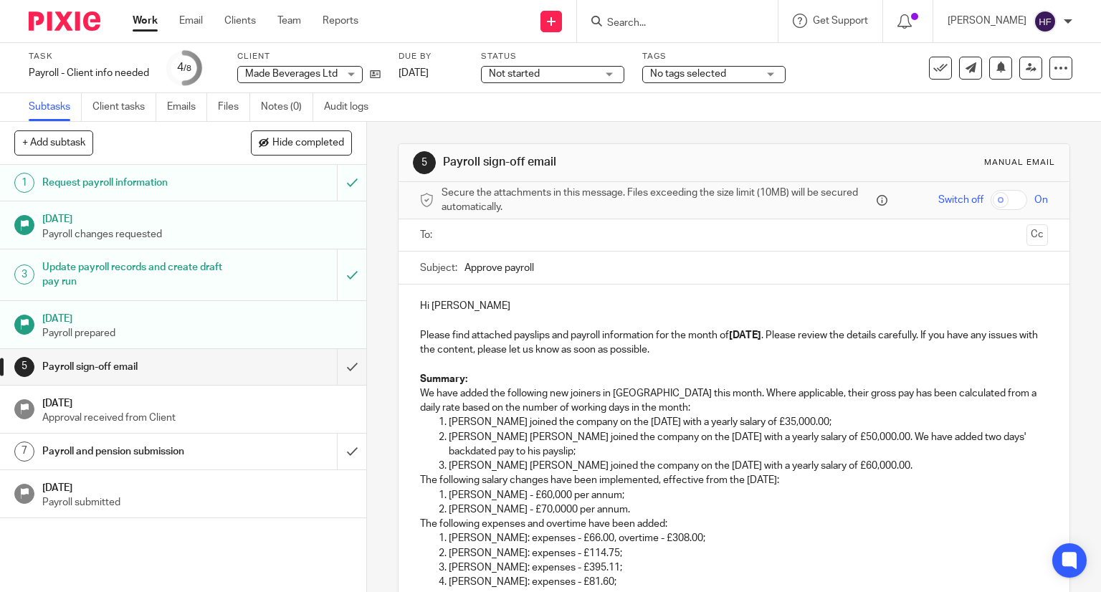
click at [597, 277] on input "Approve payroll" at bounding box center [756, 267] width 584 height 32
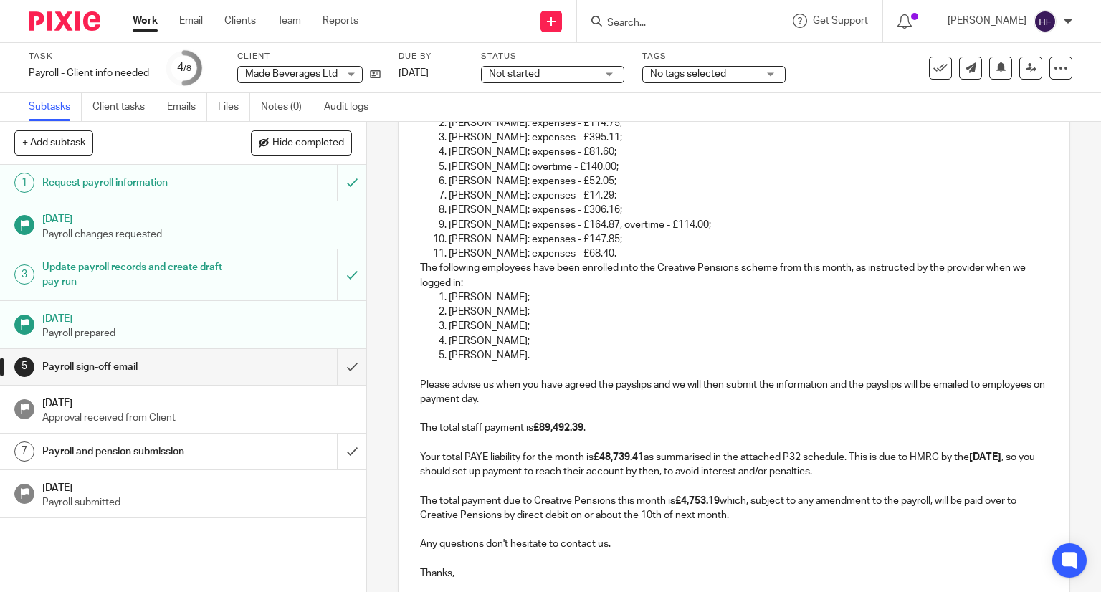
scroll to position [556, 0]
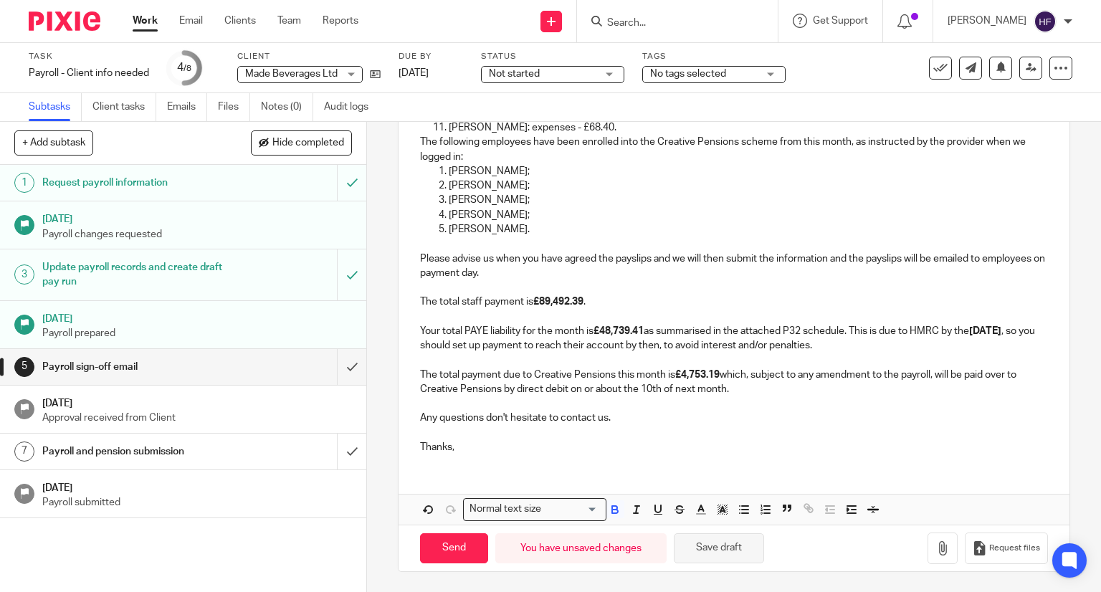
type input "Approve payroll - [DATE]"
click at [717, 554] on button "Save draft" at bounding box center [719, 548] width 90 height 31
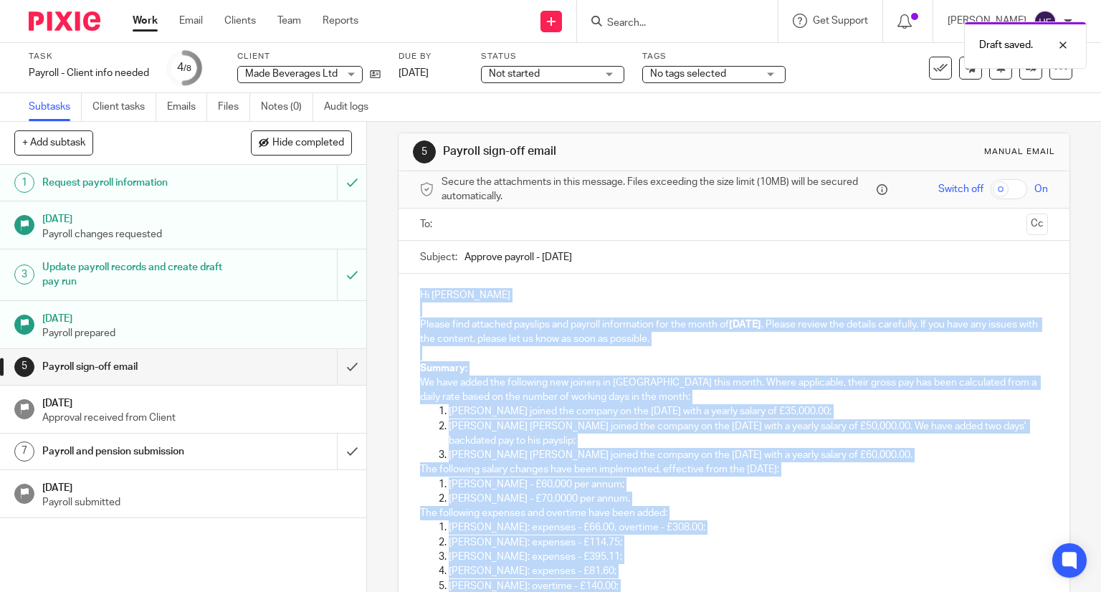
scroll to position [0, 0]
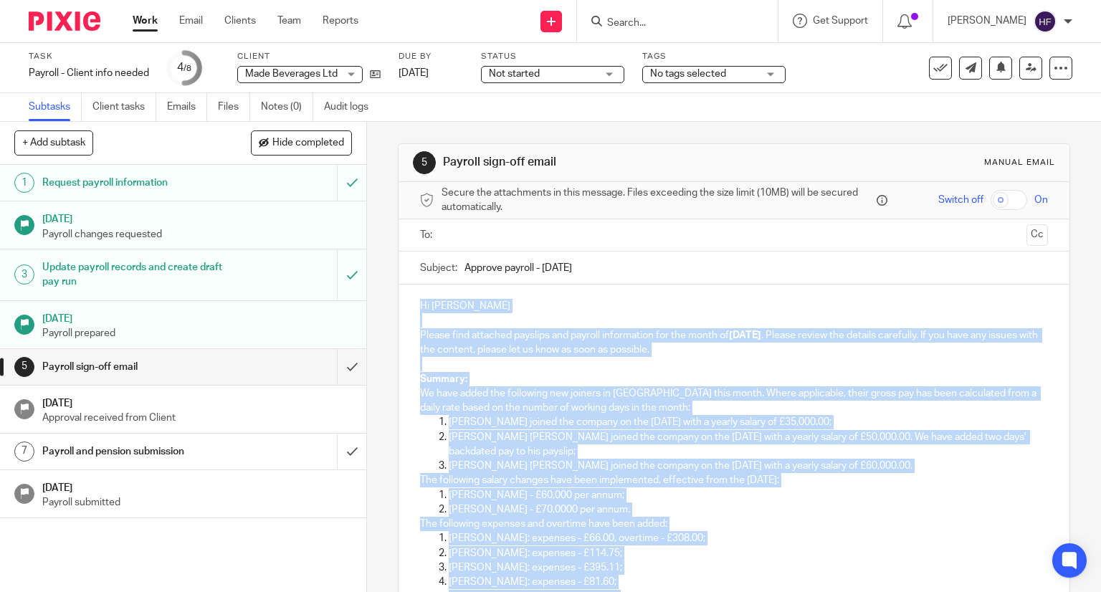
drag, startPoint x: 513, startPoint y: 445, endPoint x: 411, endPoint y: 305, distance: 173.3
copy div "Lo Ipsum Dolors amet consecte adipisci eli seddoei temporincid utl etd magna al…"
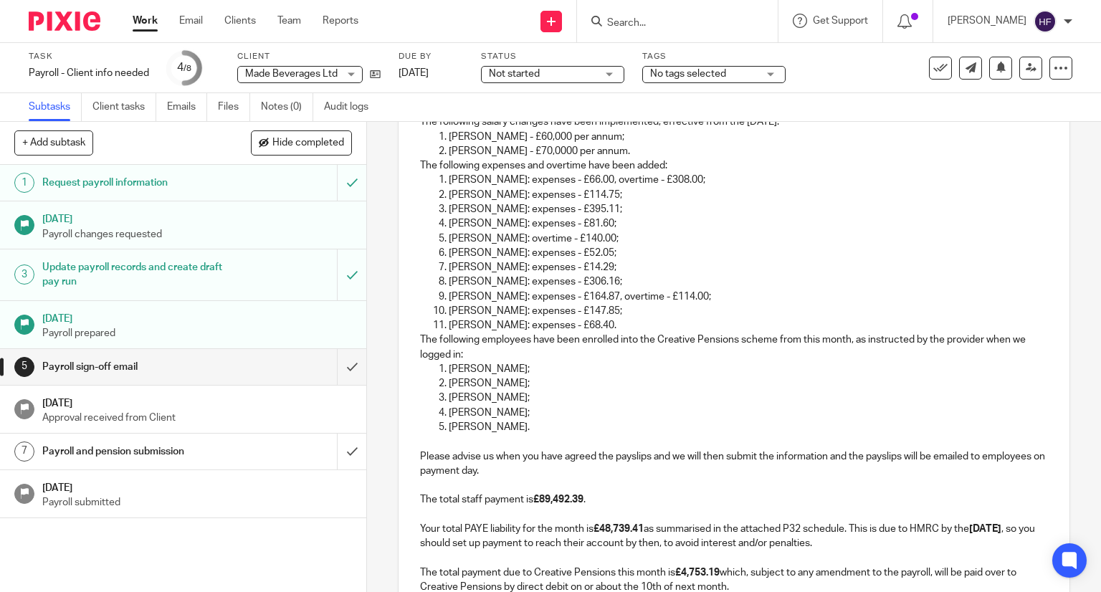
scroll to position [556, 0]
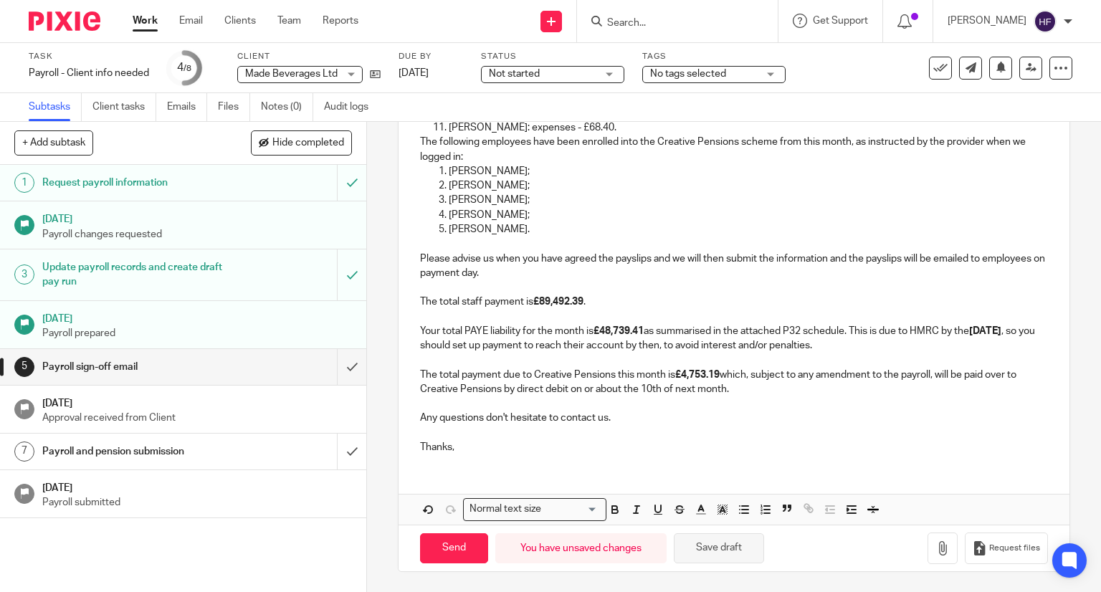
click at [705, 550] on button "Save draft" at bounding box center [719, 548] width 90 height 31
